Goal: Task Accomplishment & Management: Manage account settings

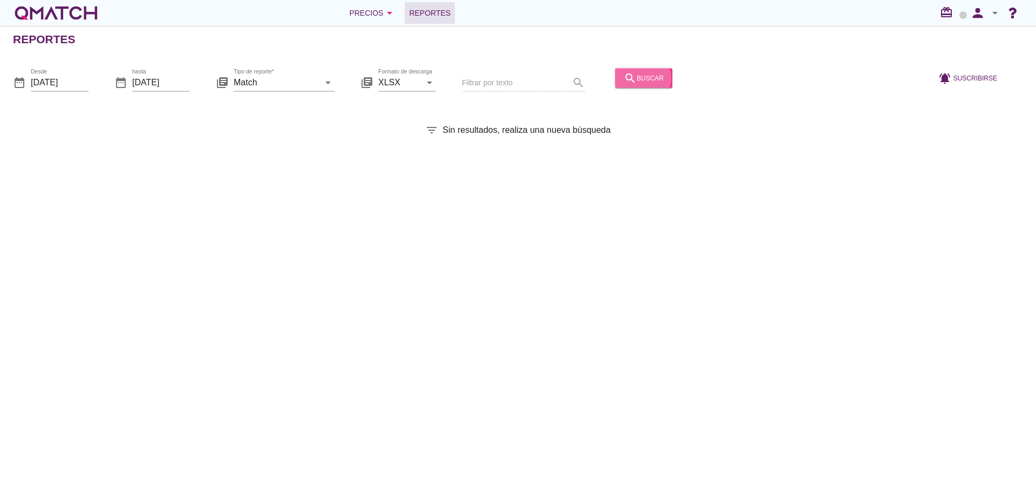
click at [624, 81] on icon "search" at bounding box center [630, 77] width 13 height 13
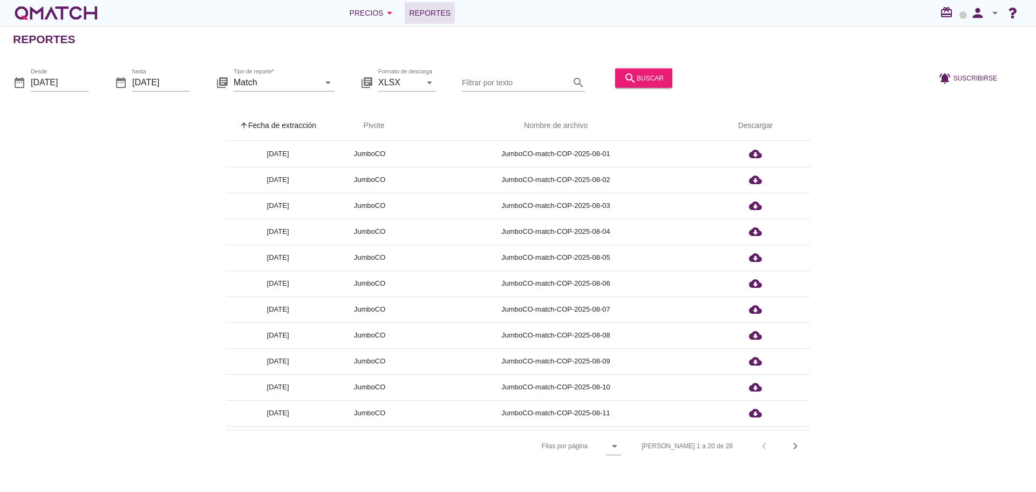
click at [293, 130] on th "arrow_upward Fecha de extracción" at bounding box center [278, 126] width 103 height 30
click at [643, 74] on div "search buscar" at bounding box center [644, 77] width 40 height 13
click at [637, 78] on div "search buscar" at bounding box center [644, 77] width 40 height 13
click at [295, 128] on th "arrow_upward Fecha de extracción" at bounding box center [278, 126] width 103 height 30
click at [636, 70] on button "search buscar" at bounding box center [643, 77] width 57 height 19
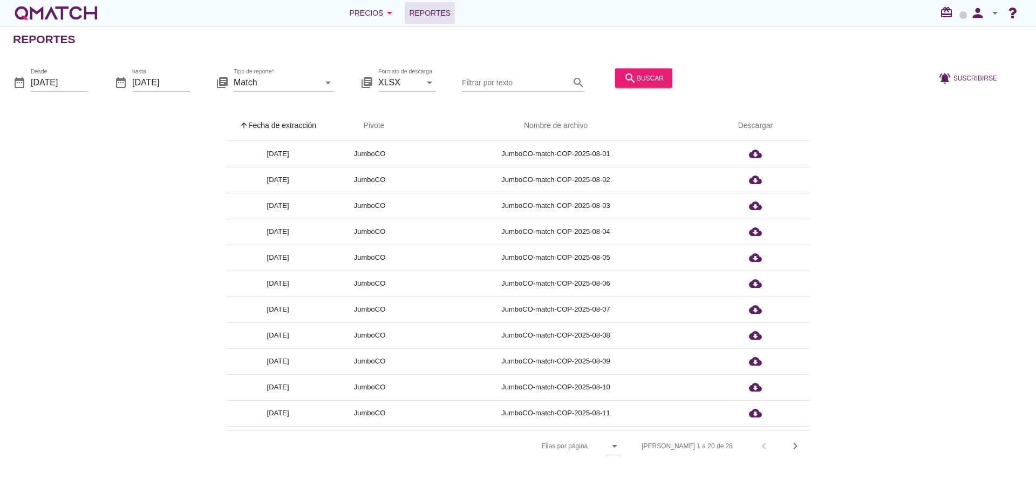
click at [283, 121] on th "arrow_upward Fecha de extracción" at bounding box center [278, 126] width 103 height 30
click at [630, 77] on div "search buscar" at bounding box center [644, 77] width 40 height 13
click at [298, 128] on th "arrow_upward Fecha de extracción" at bounding box center [278, 126] width 103 height 30
click at [627, 78] on icon "search" at bounding box center [630, 77] width 13 height 13
click at [301, 128] on th "arrow_upward Fecha de extracción" at bounding box center [278, 126] width 103 height 30
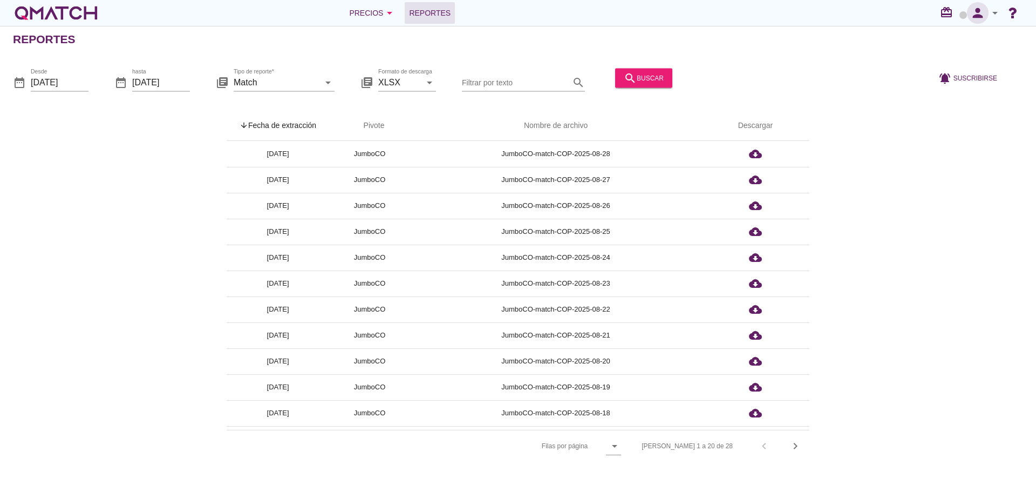
click at [978, 14] on icon "person" at bounding box center [978, 12] width 22 height 15
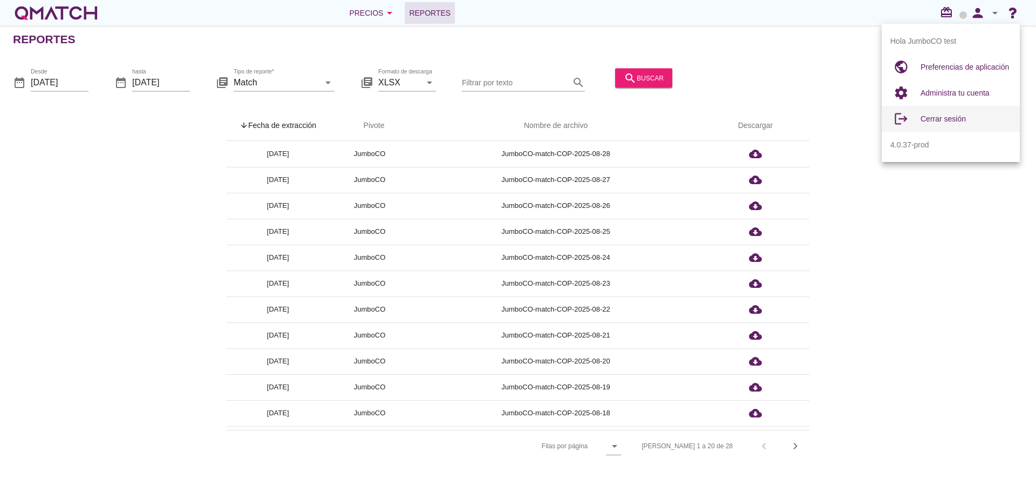
click at [961, 119] on span "Cerrar sesión" at bounding box center [943, 118] width 45 height 9
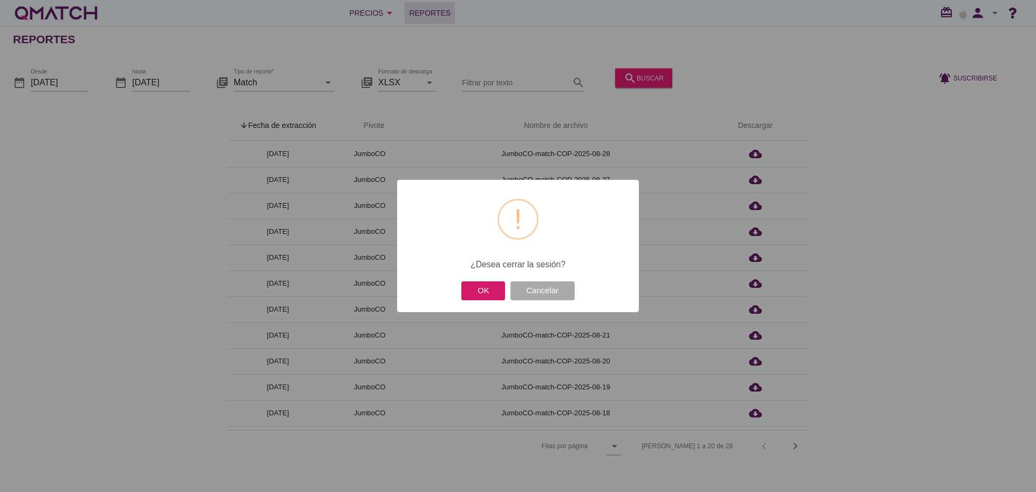
click at [492, 297] on button "OK" at bounding box center [483, 290] width 44 height 19
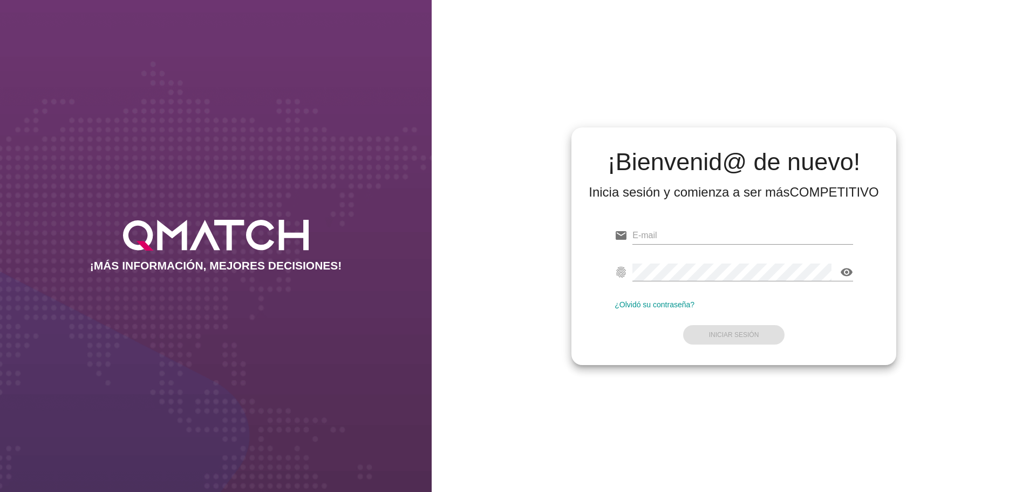
type input "test@test.cencosud.com.co"
click at [741, 334] on form "email test@test.cencosud.com.co fingerprint visibility ¿Olvidó su contraseña? I…" at bounding box center [734, 283] width 239 height 127
click at [741, 334] on strong "Iniciar Sesión" at bounding box center [734, 335] width 50 height 8
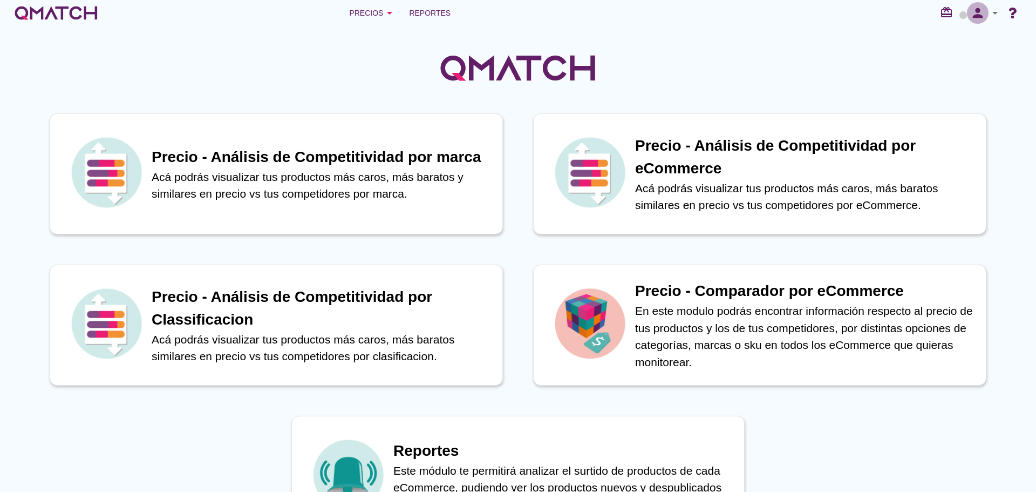
click at [981, 15] on icon "person" at bounding box center [978, 12] width 22 height 15
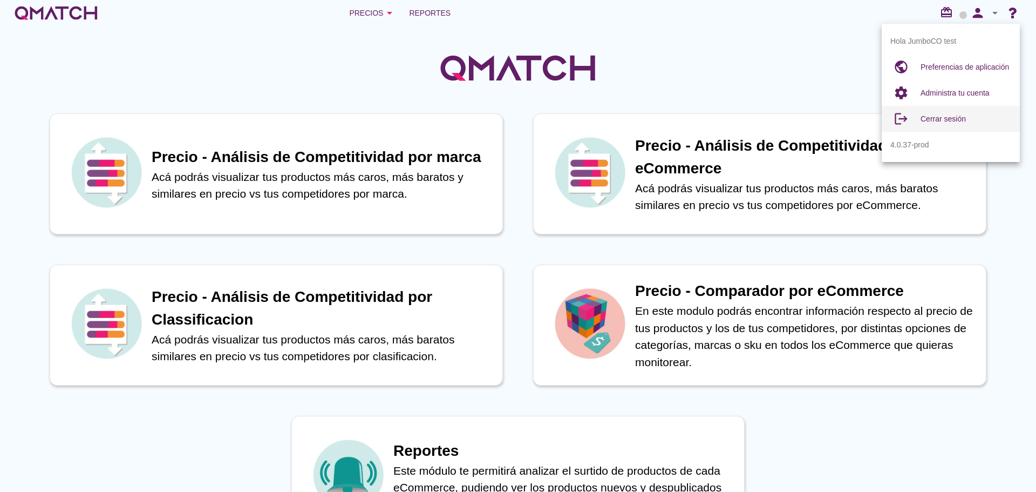
click at [954, 117] on span "Cerrar sesión" at bounding box center [943, 118] width 45 height 9
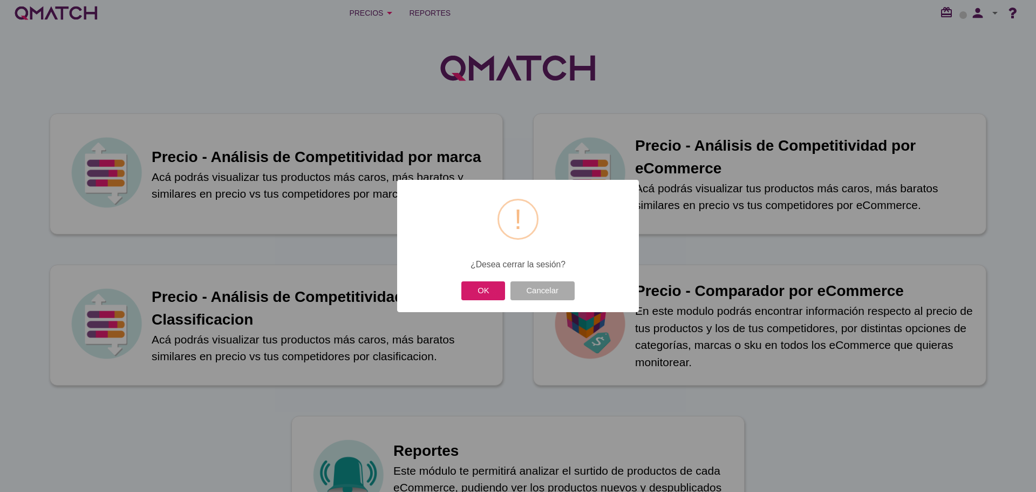
click at [484, 293] on button "OK" at bounding box center [483, 290] width 44 height 19
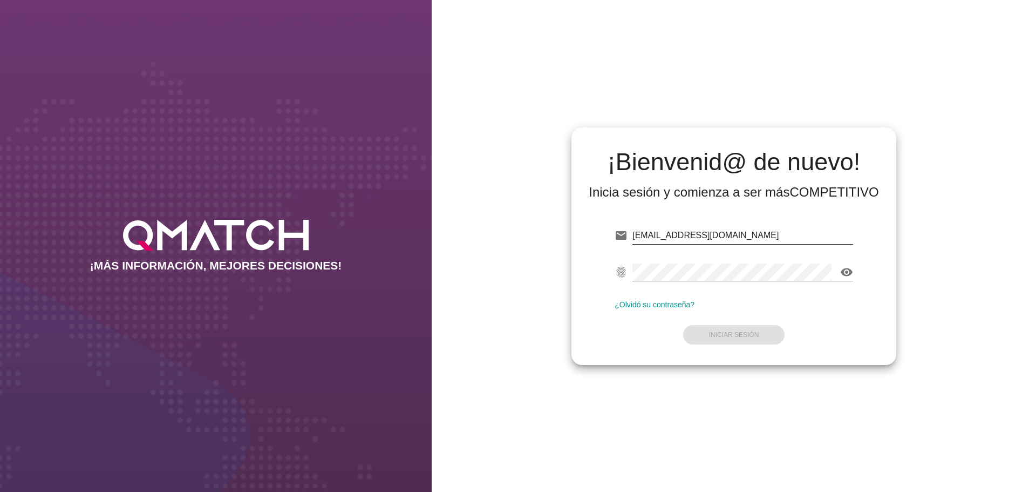
click at [756, 231] on input "test@test.cencosud.com.co" at bounding box center [742, 235] width 221 height 17
type input "test@test.walmart.com"
click at [738, 336] on strong "Iniciar Sesión" at bounding box center [734, 335] width 50 height 8
